Goal: Task Accomplishment & Management: Use online tool/utility

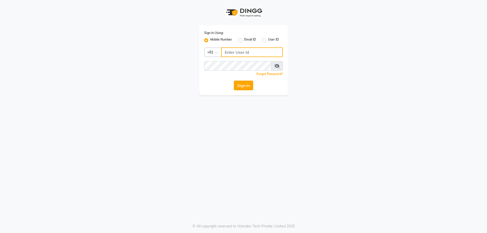
type input "8123841366"
click at [241, 87] on button "Sign In" at bounding box center [243, 86] width 19 height 10
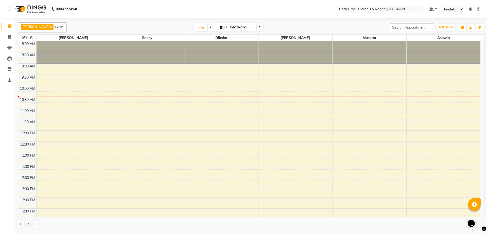
click at [208, 25] on span at bounding box center [211, 27] width 6 height 8
type input "03-10-2025"
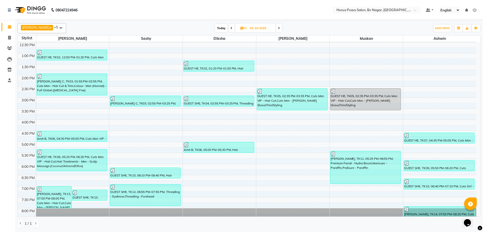
scroll to position [114, 0]
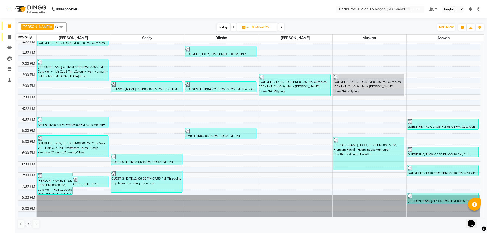
click at [9, 38] on icon at bounding box center [9, 37] width 3 height 4
select select "service"
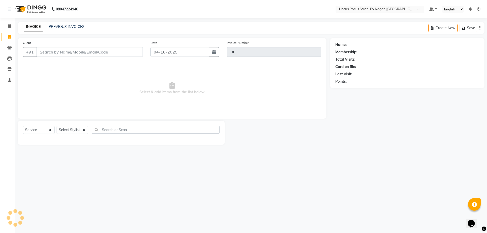
type input "1817"
select select "6056"
click at [58, 24] on div "INVOICE PREVIOUS INVOICES Create New Save Open Invoices" at bounding box center [251, 28] width 467 height 12
click at [60, 25] on link "PREVIOUS INVOICES" at bounding box center [67, 26] width 36 height 5
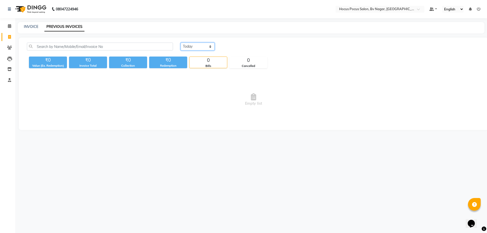
click at [208, 45] on select "[DATE] [DATE] Custom Range" at bounding box center [198, 47] width 34 height 8
select select "yesterday"
click at [181, 43] on select "[DATE] [DATE] Custom Range" at bounding box center [198, 47] width 34 height 8
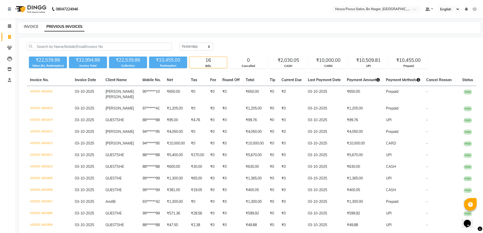
click at [29, 26] on link "INVOICE" at bounding box center [31, 26] width 14 height 5
select select "6056"
select select "service"
